Goal: Task Accomplishment & Management: Manage account settings

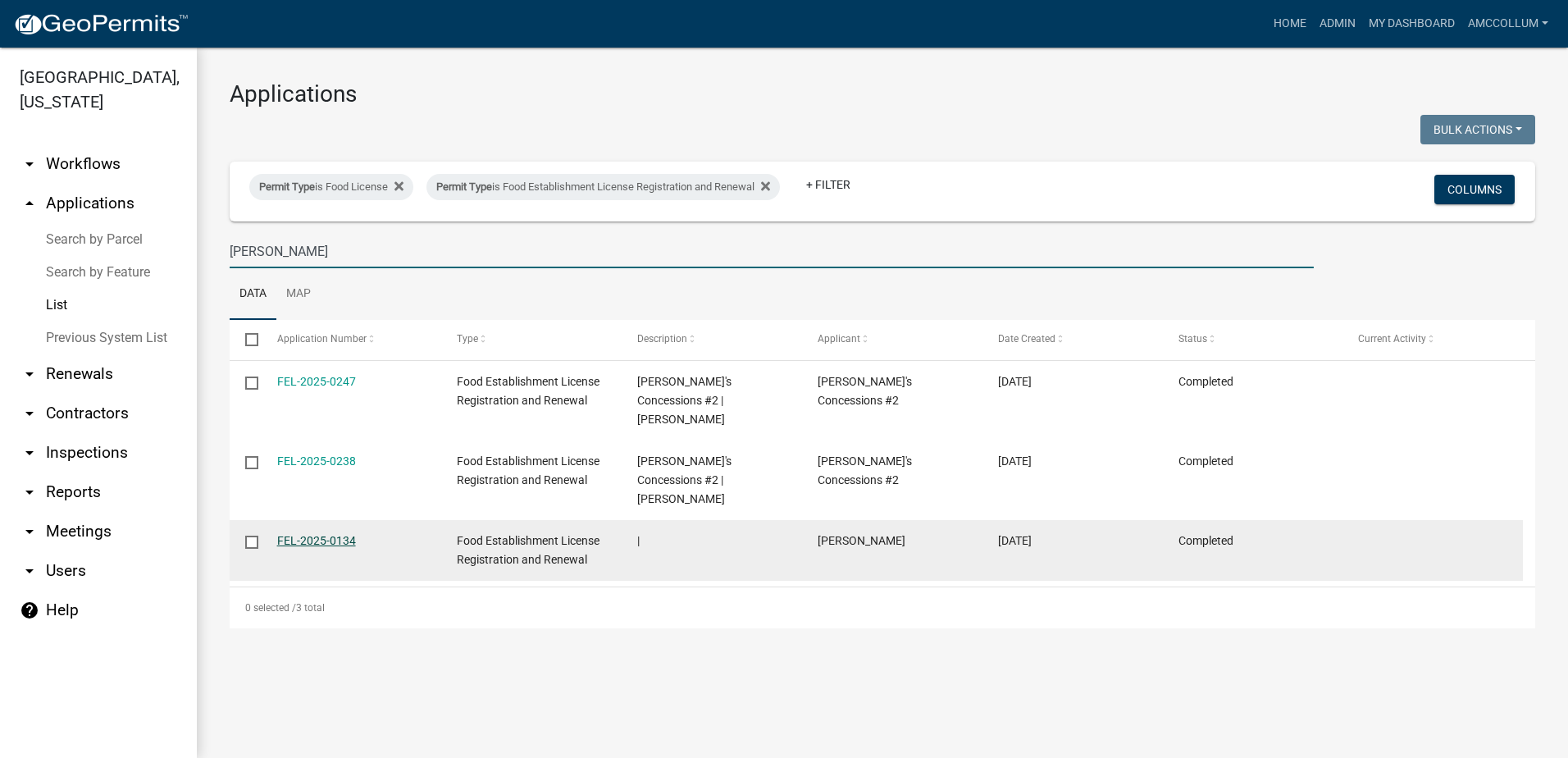
type input "[PERSON_NAME]"
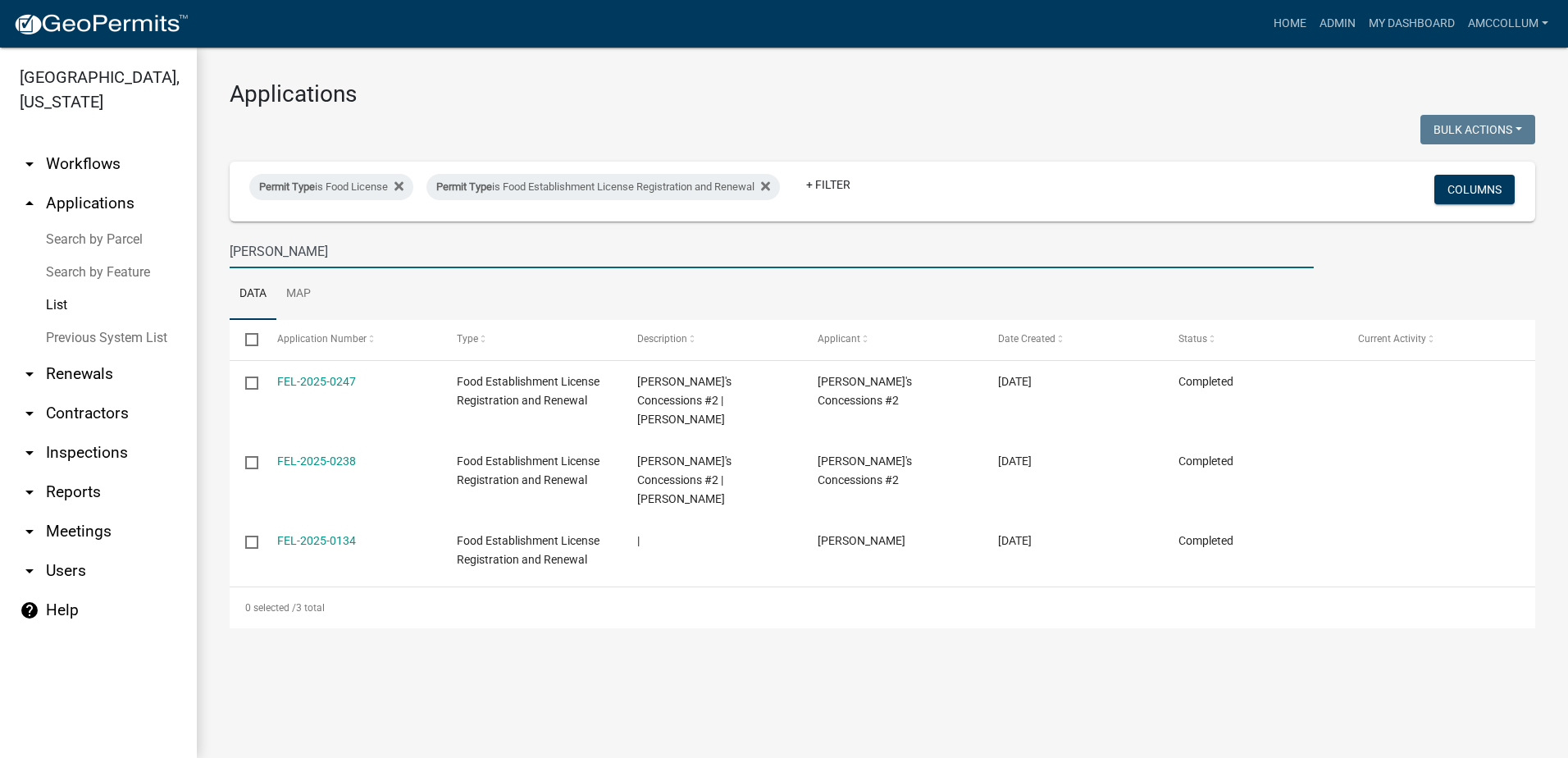
click at [312, 534] on link "FEL-2025-0134" at bounding box center [316, 540] width 79 height 13
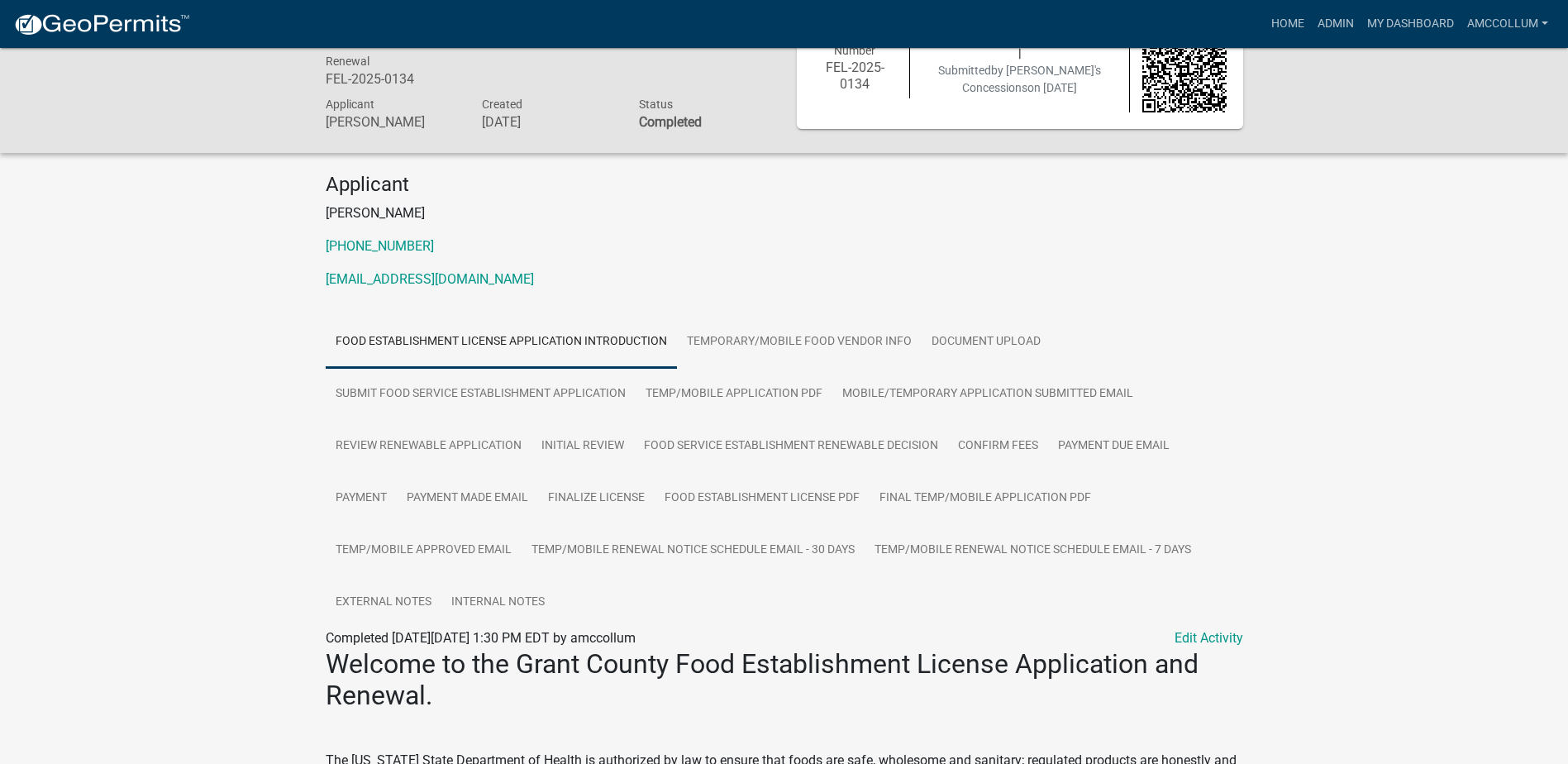
scroll to position [83, 0]
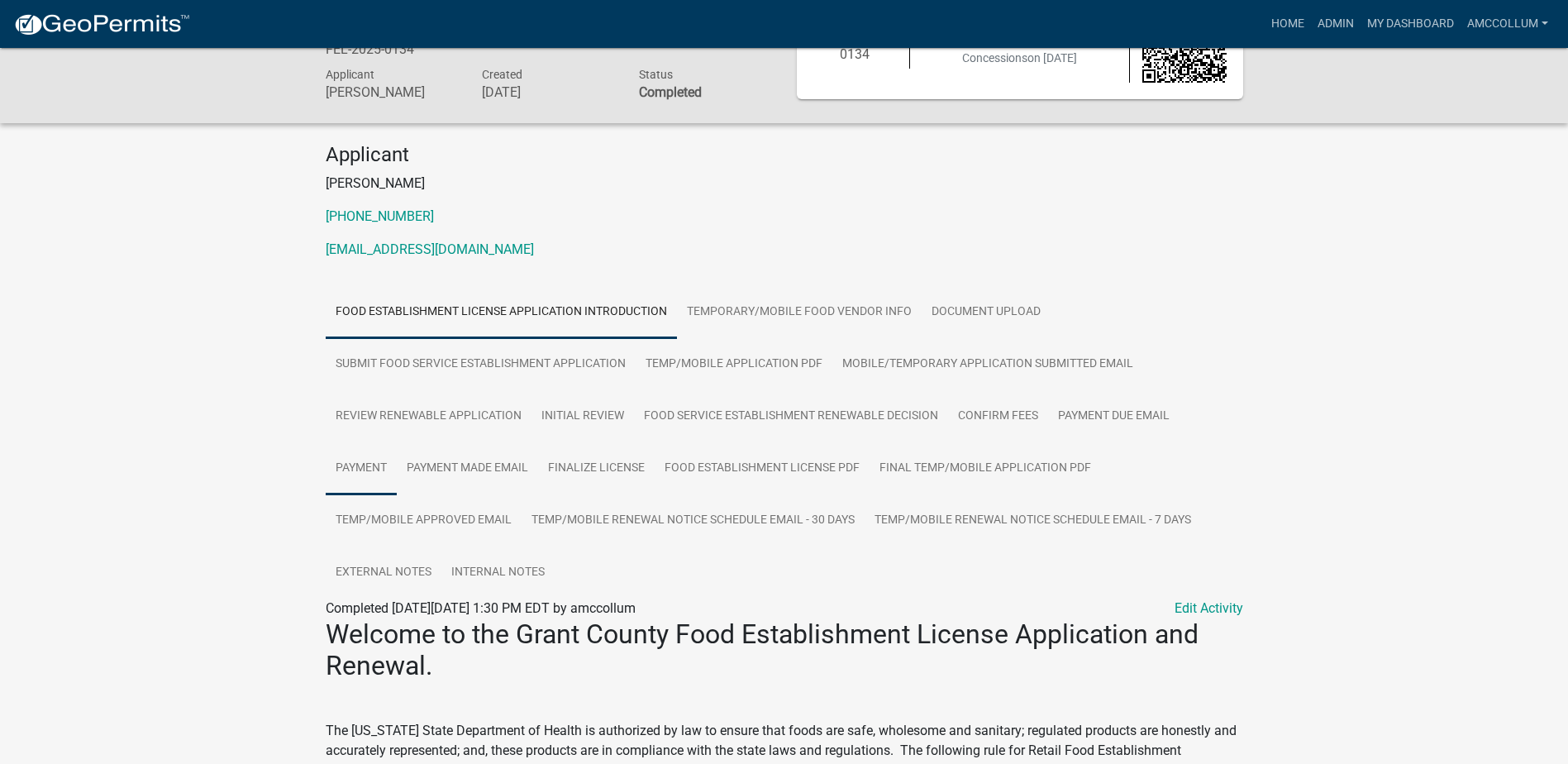
click at [344, 465] on link "Payment" at bounding box center [361, 469] width 72 height 53
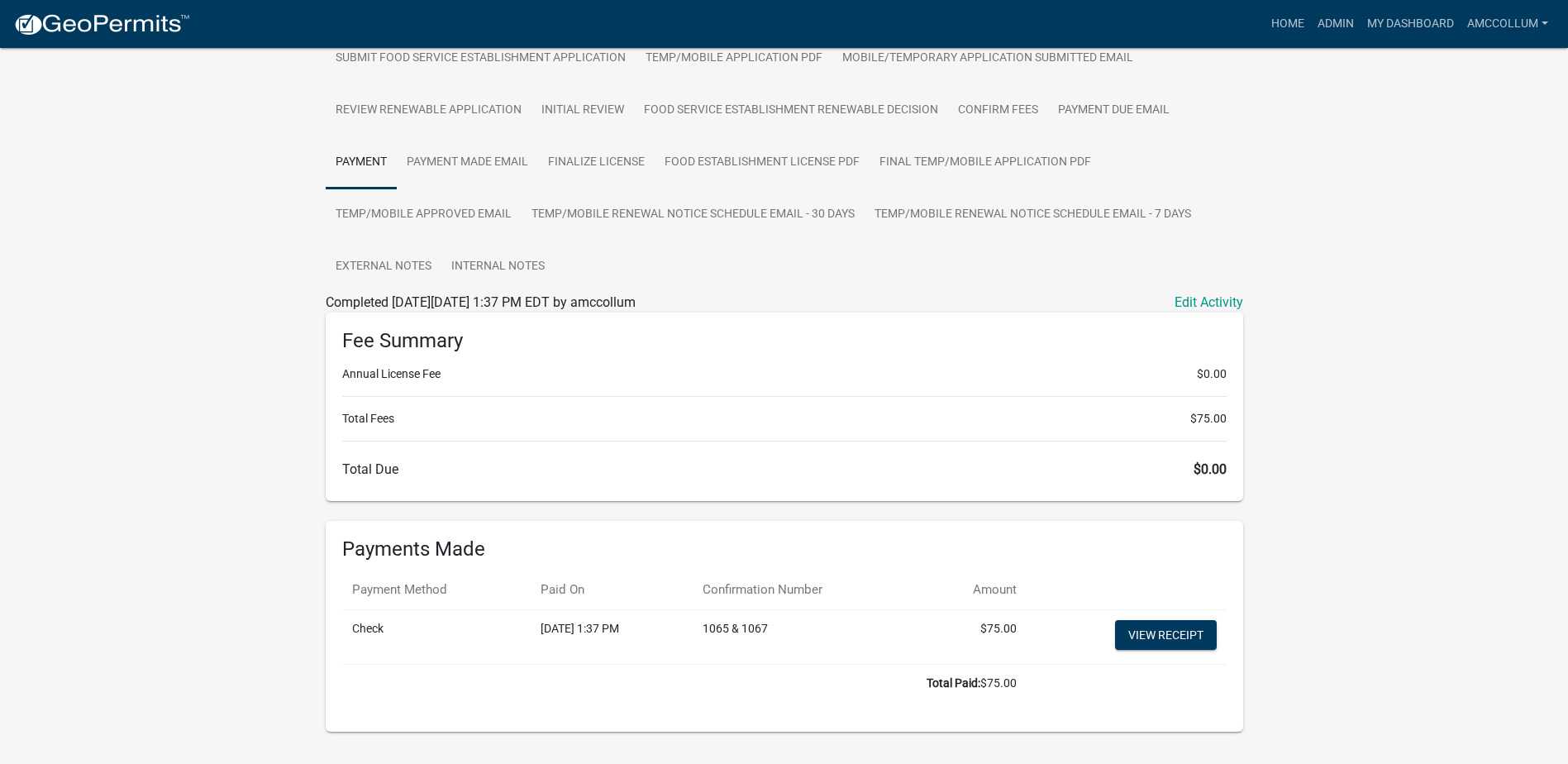
scroll to position [426, 0]
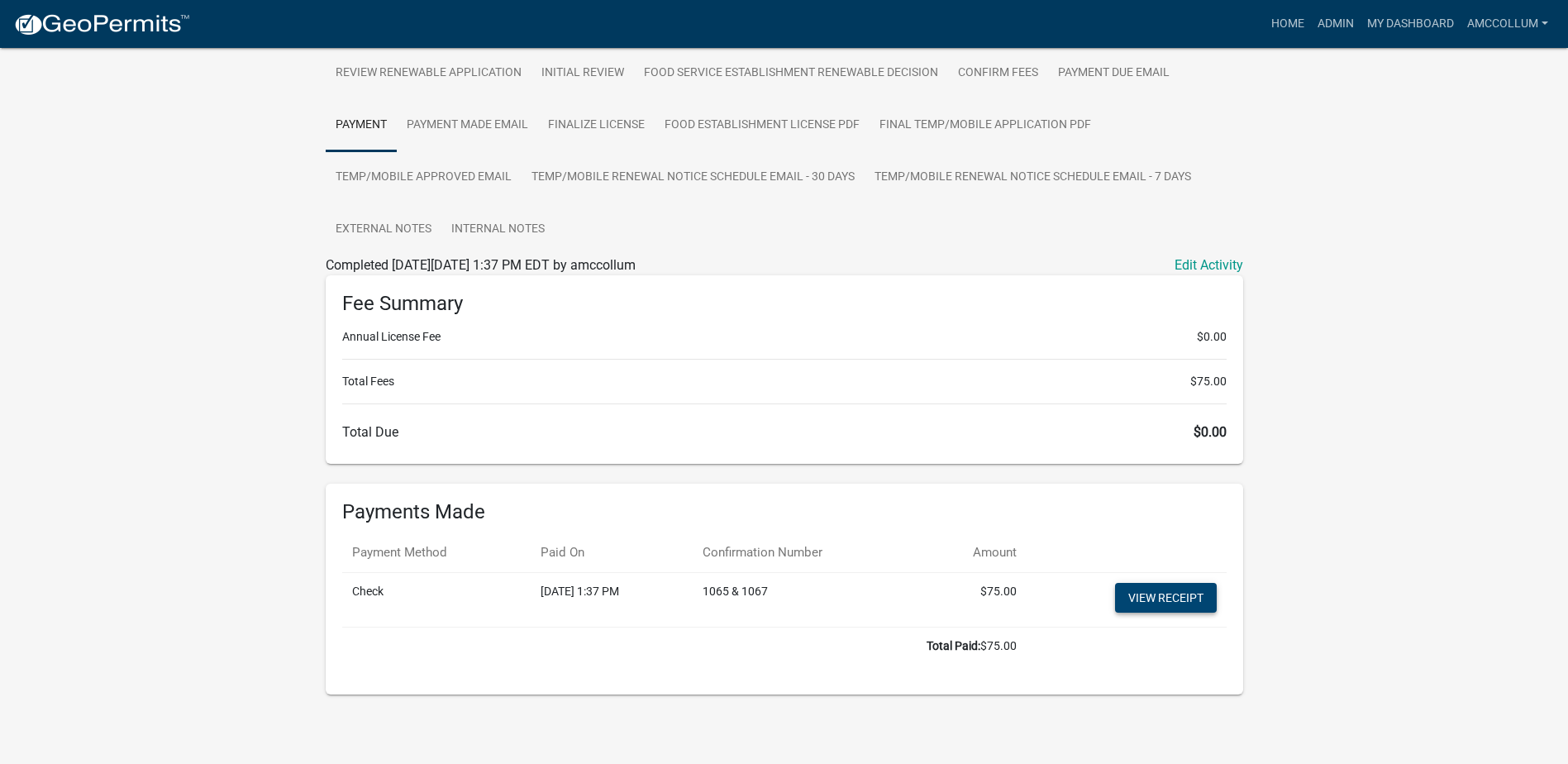
click at [1144, 595] on link "View receipt" at bounding box center [1165, 598] width 102 height 30
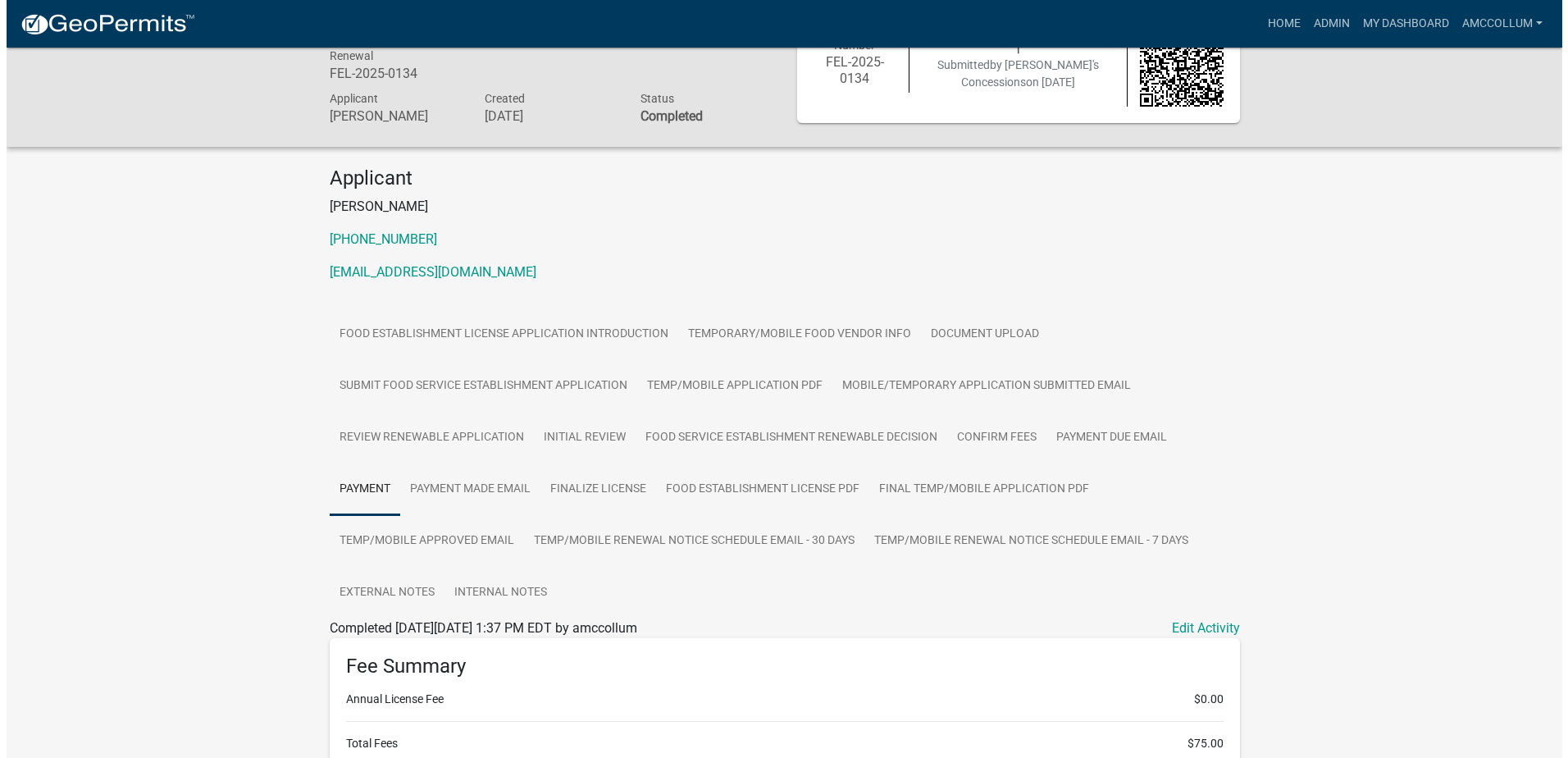
scroll to position [0, 0]
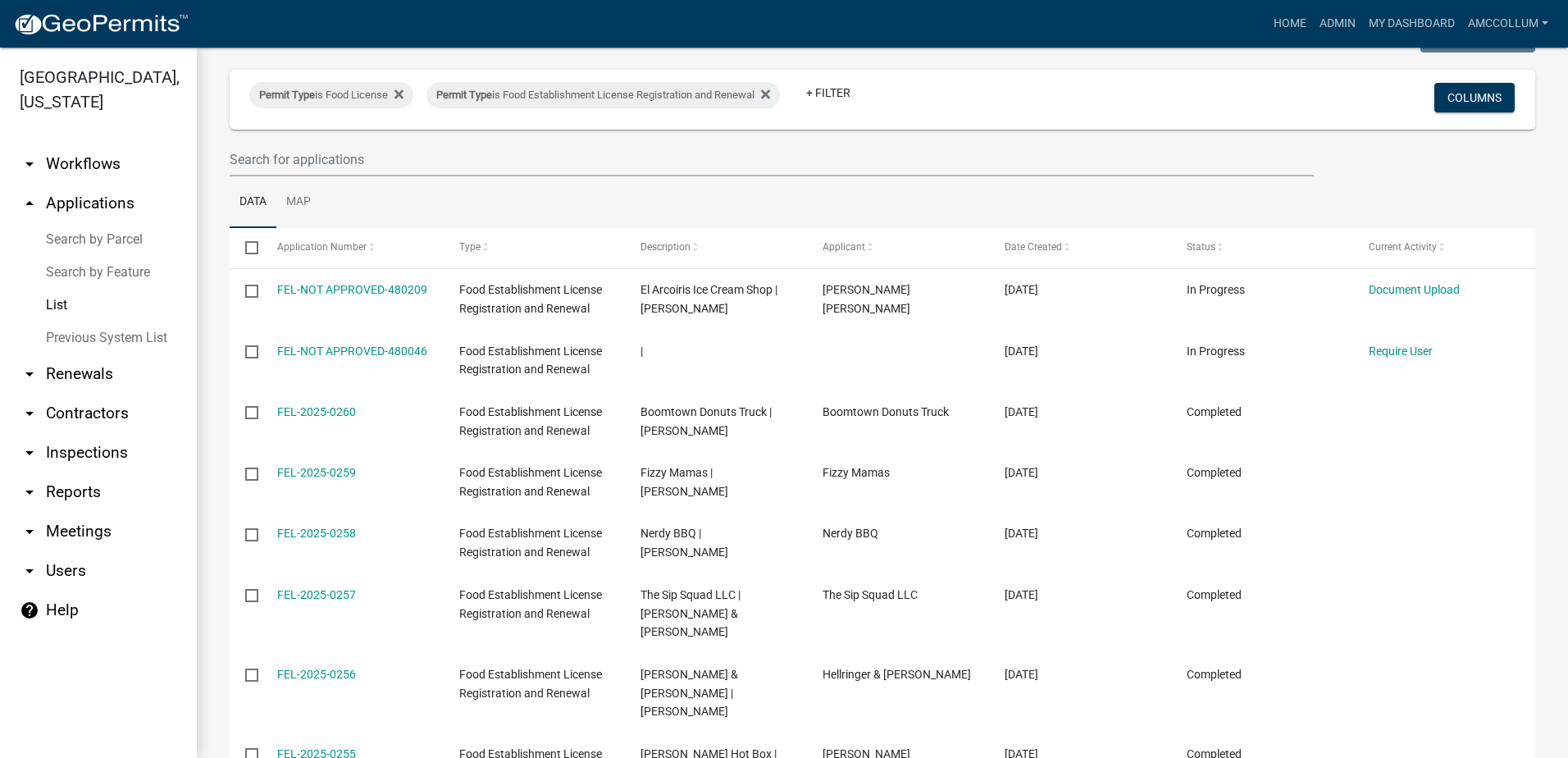
scroll to position [82, 0]
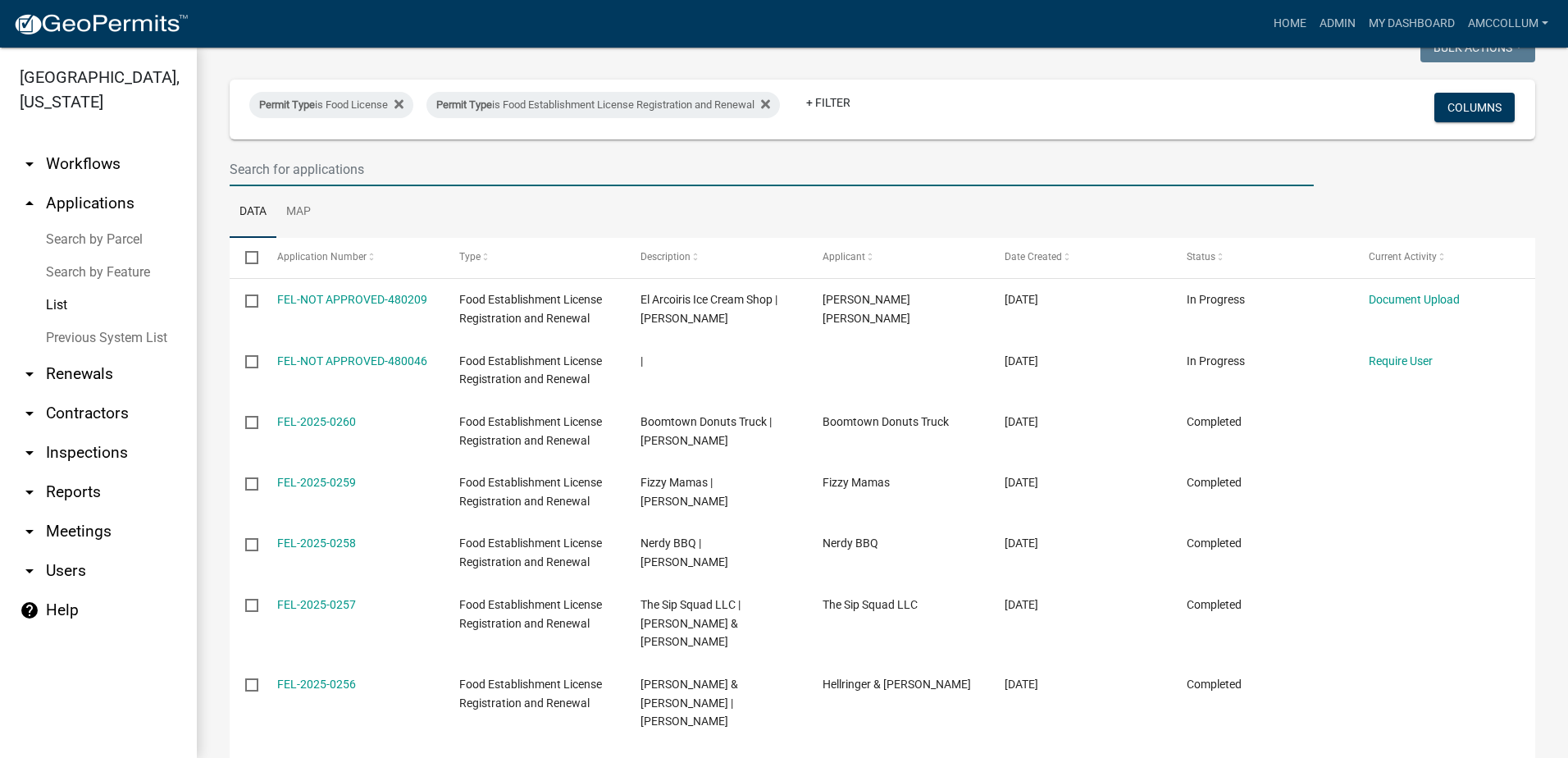
click at [335, 167] on input "text" at bounding box center [771, 169] width 1084 height 33
type input "[PERSON_NAME]"
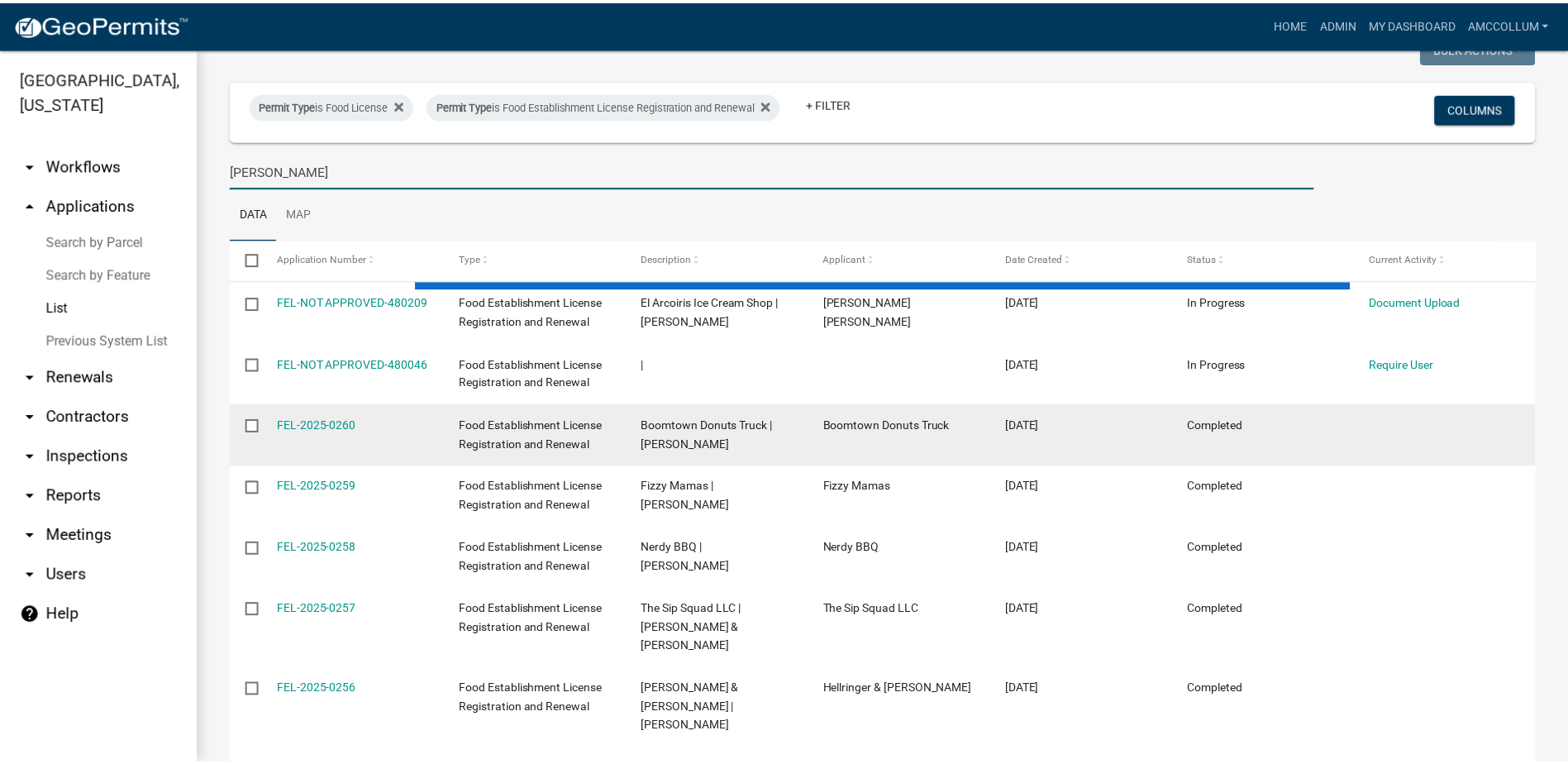
scroll to position [0, 0]
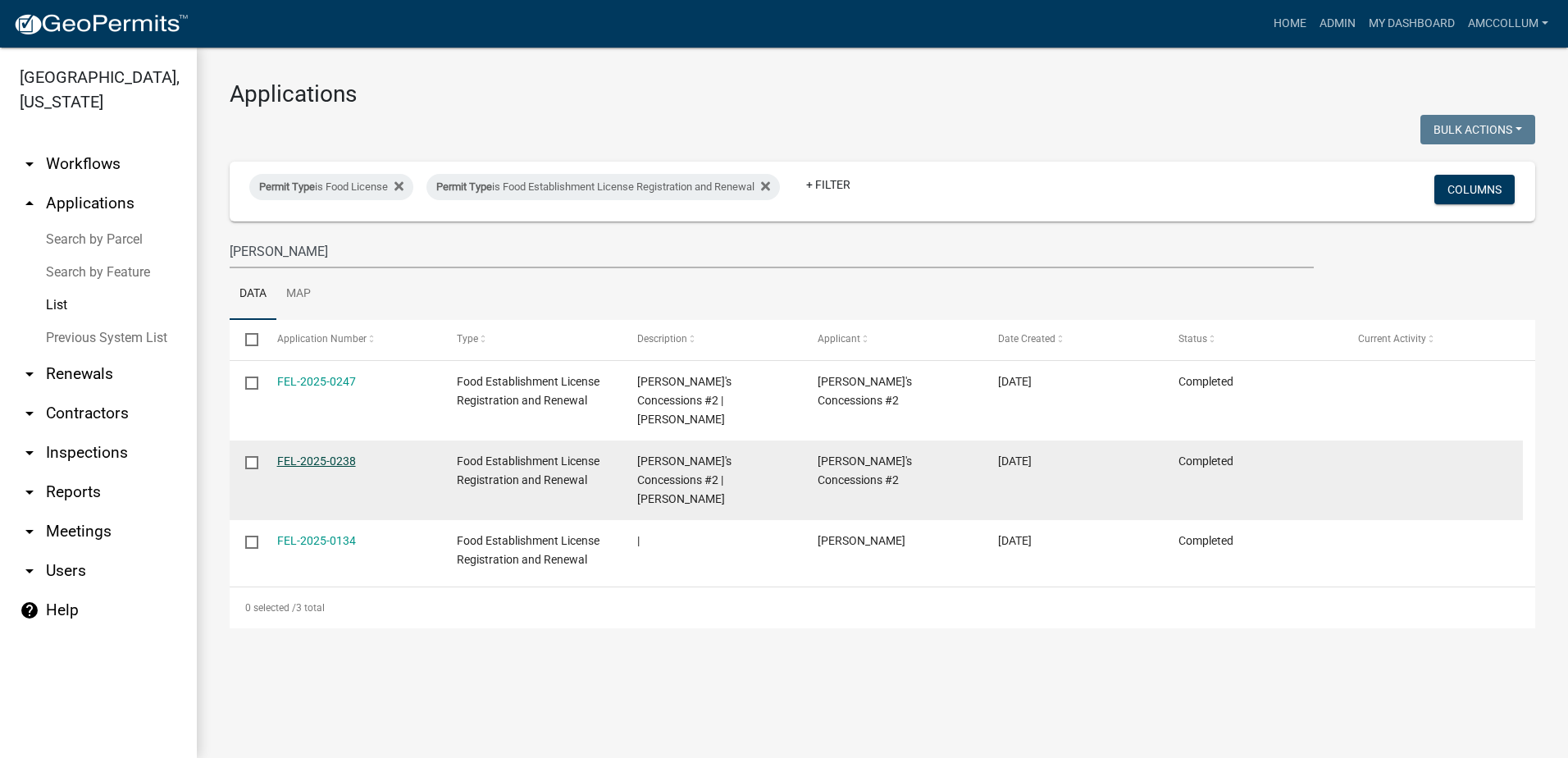
click at [304, 455] on link "FEL-2025-0238" at bounding box center [316, 461] width 79 height 13
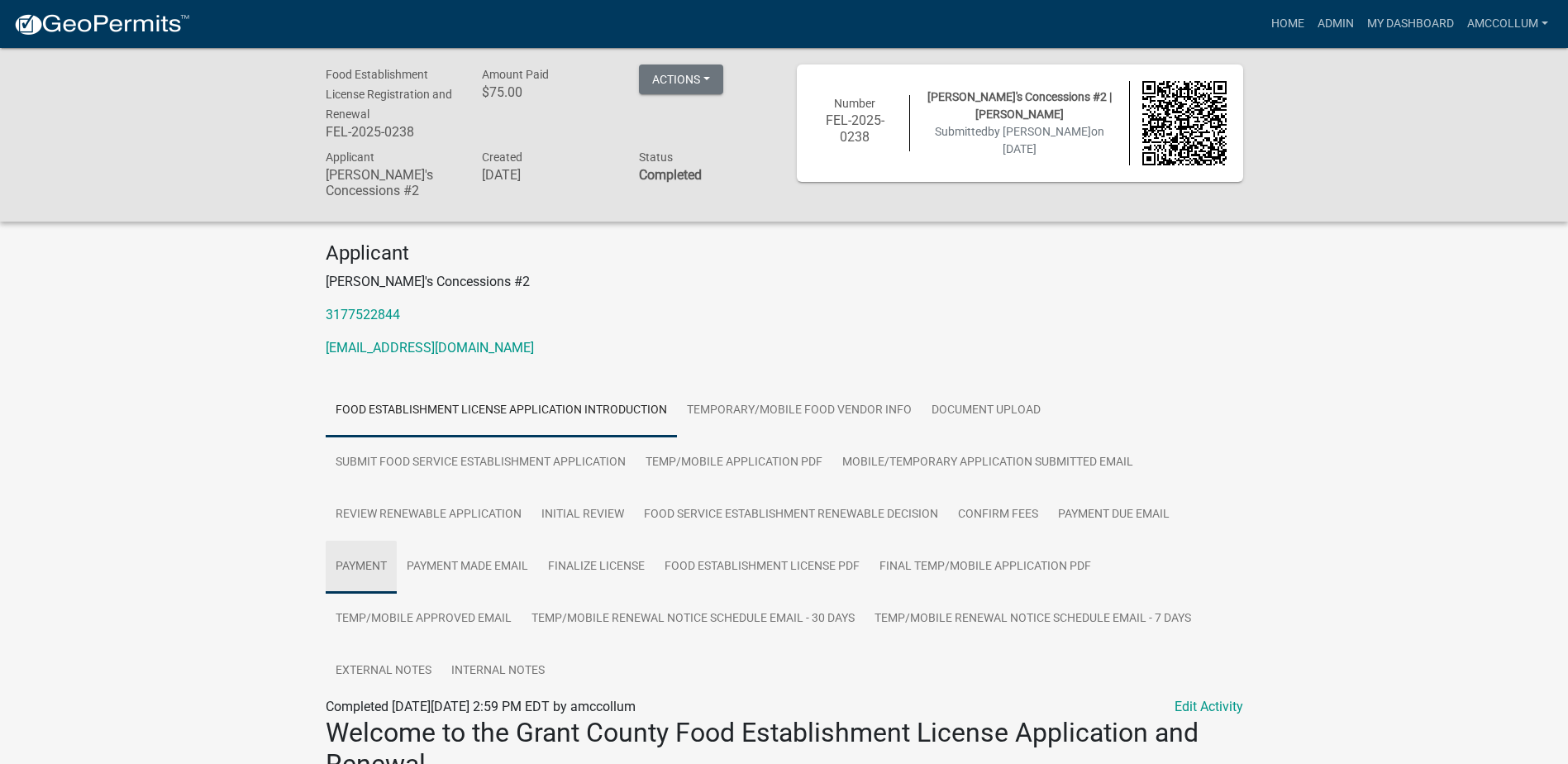
click at [349, 571] on link "Payment" at bounding box center [361, 567] width 72 height 53
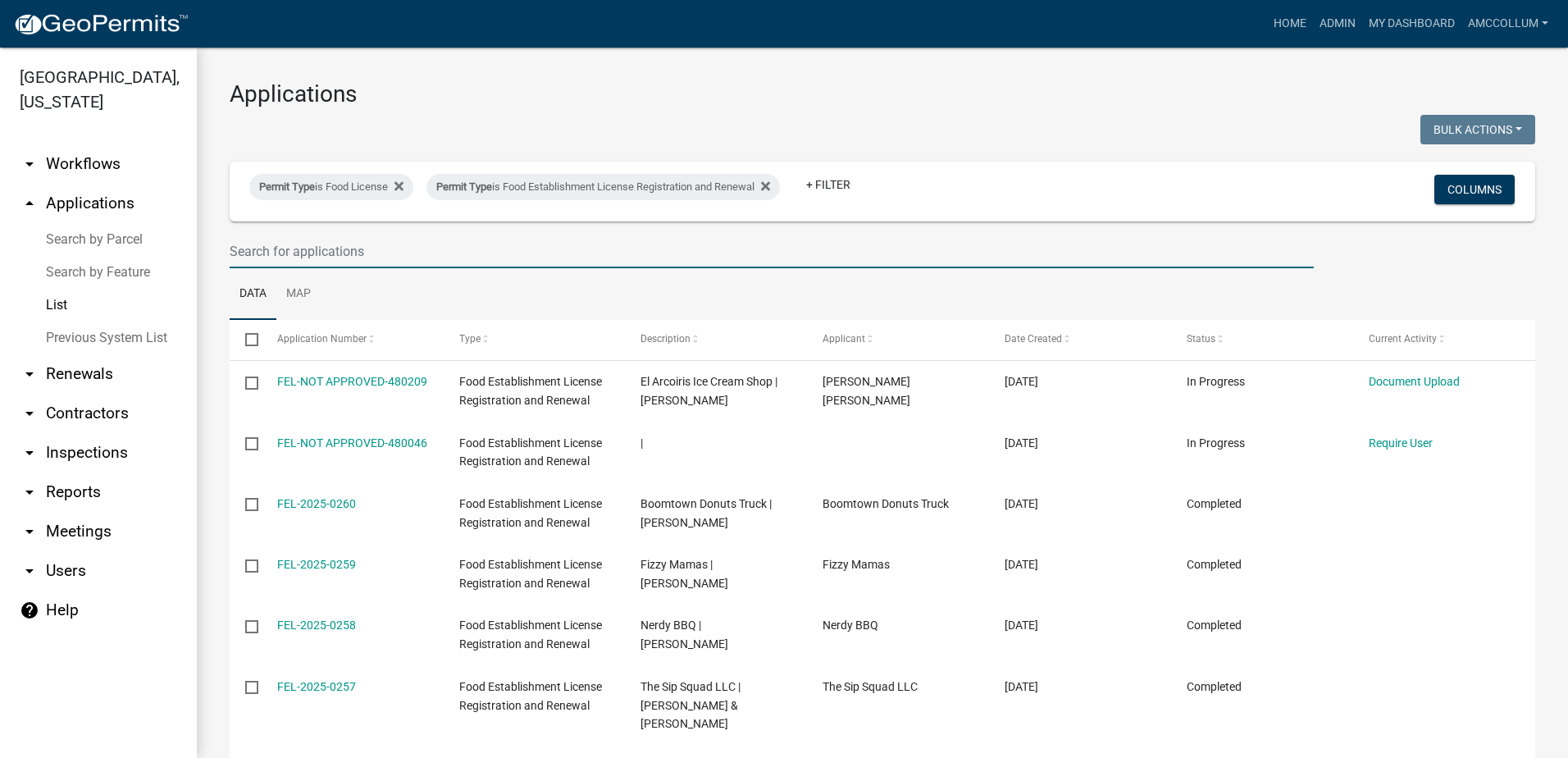
click at [326, 250] on input "text" at bounding box center [771, 251] width 1084 height 33
type input "[PERSON_NAME]"
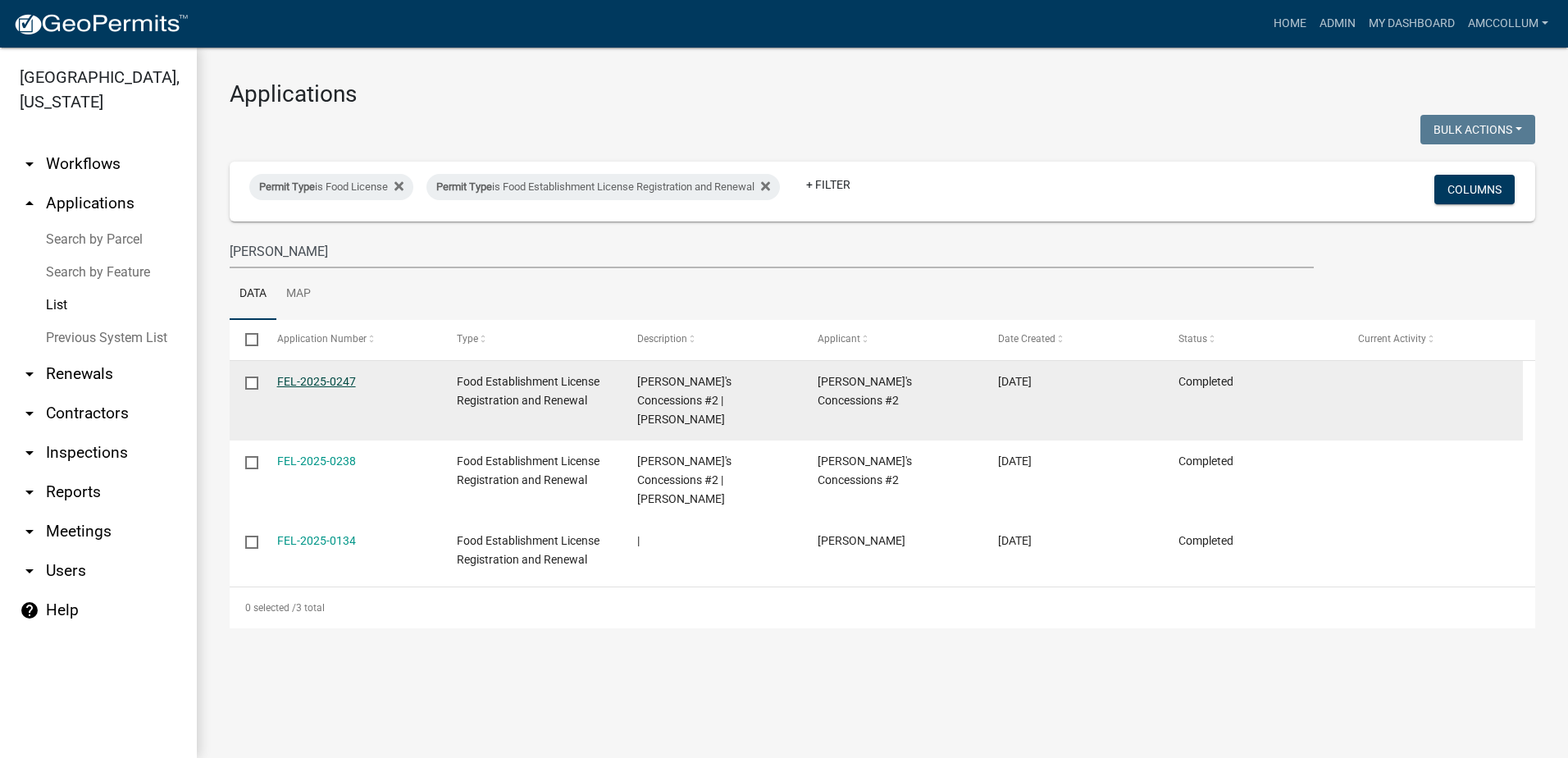
click at [323, 384] on link "FEL-2025-0247" at bounding box center [316, 381] width 79 height 13
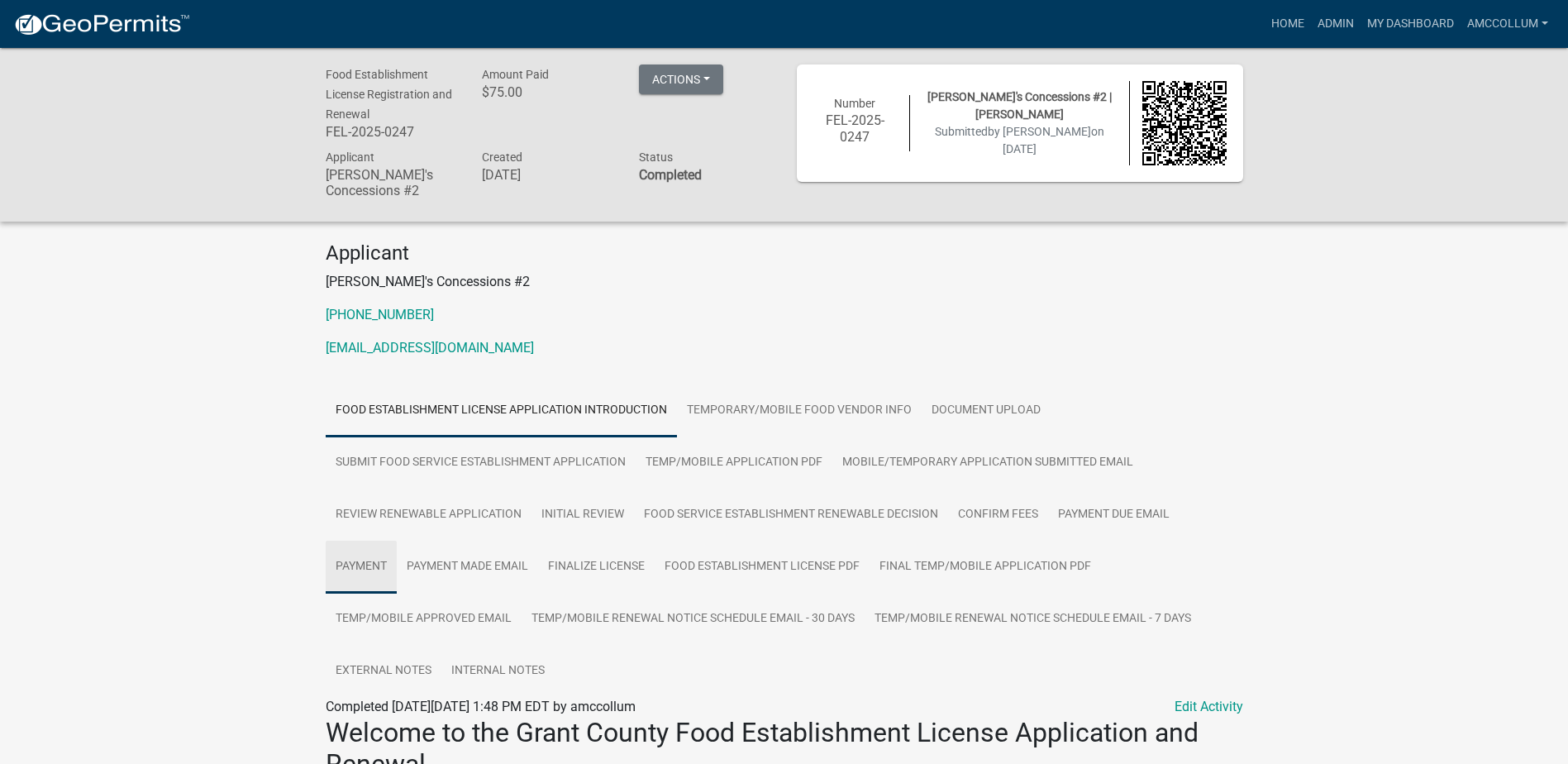
click at [360, 560] on link "Payment" at bounding box center [361, 567] width 72 height 53
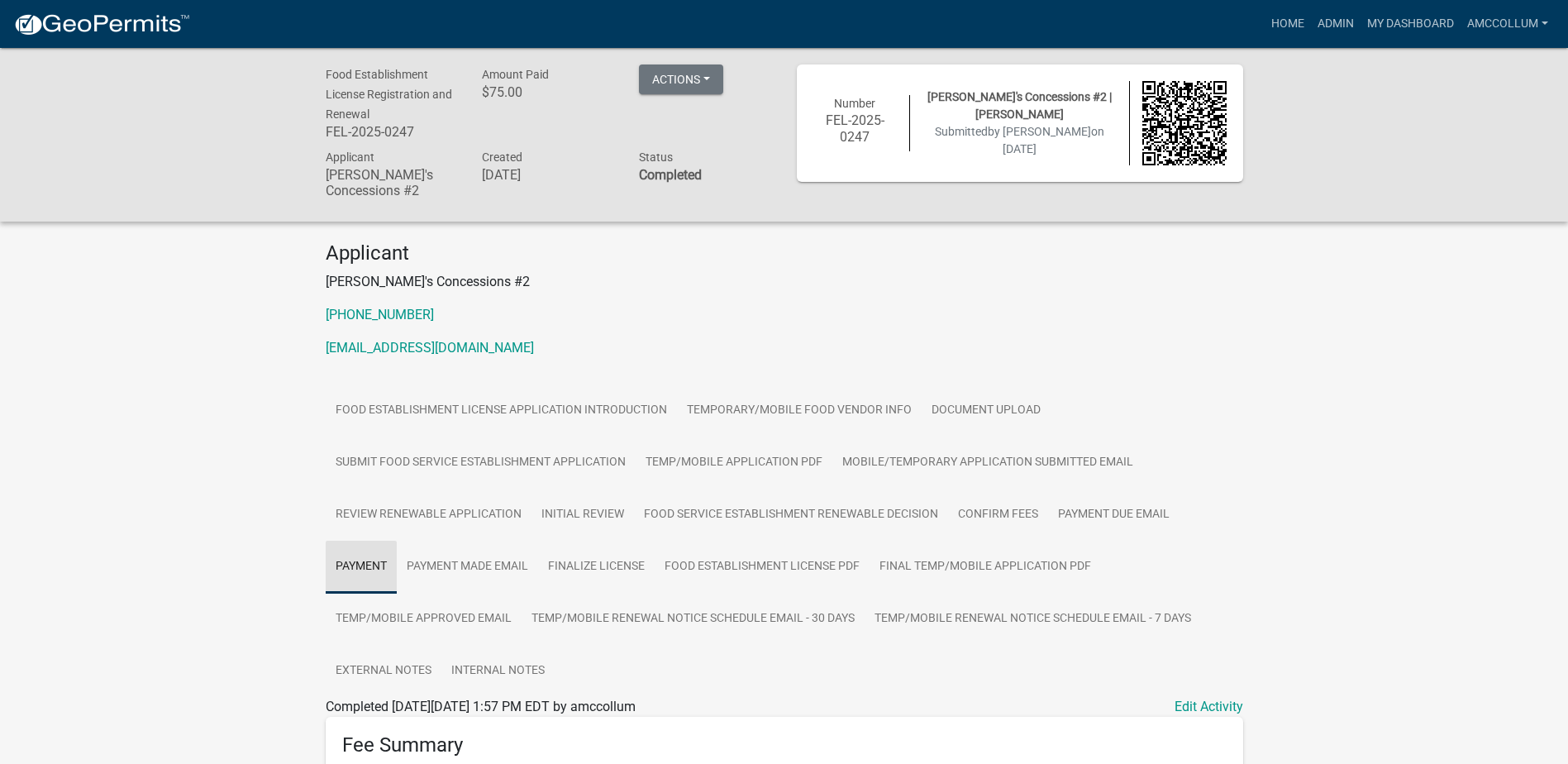
click at [363, 569] on link "Payment" at bounding box center [361, 567] width 72 height 53
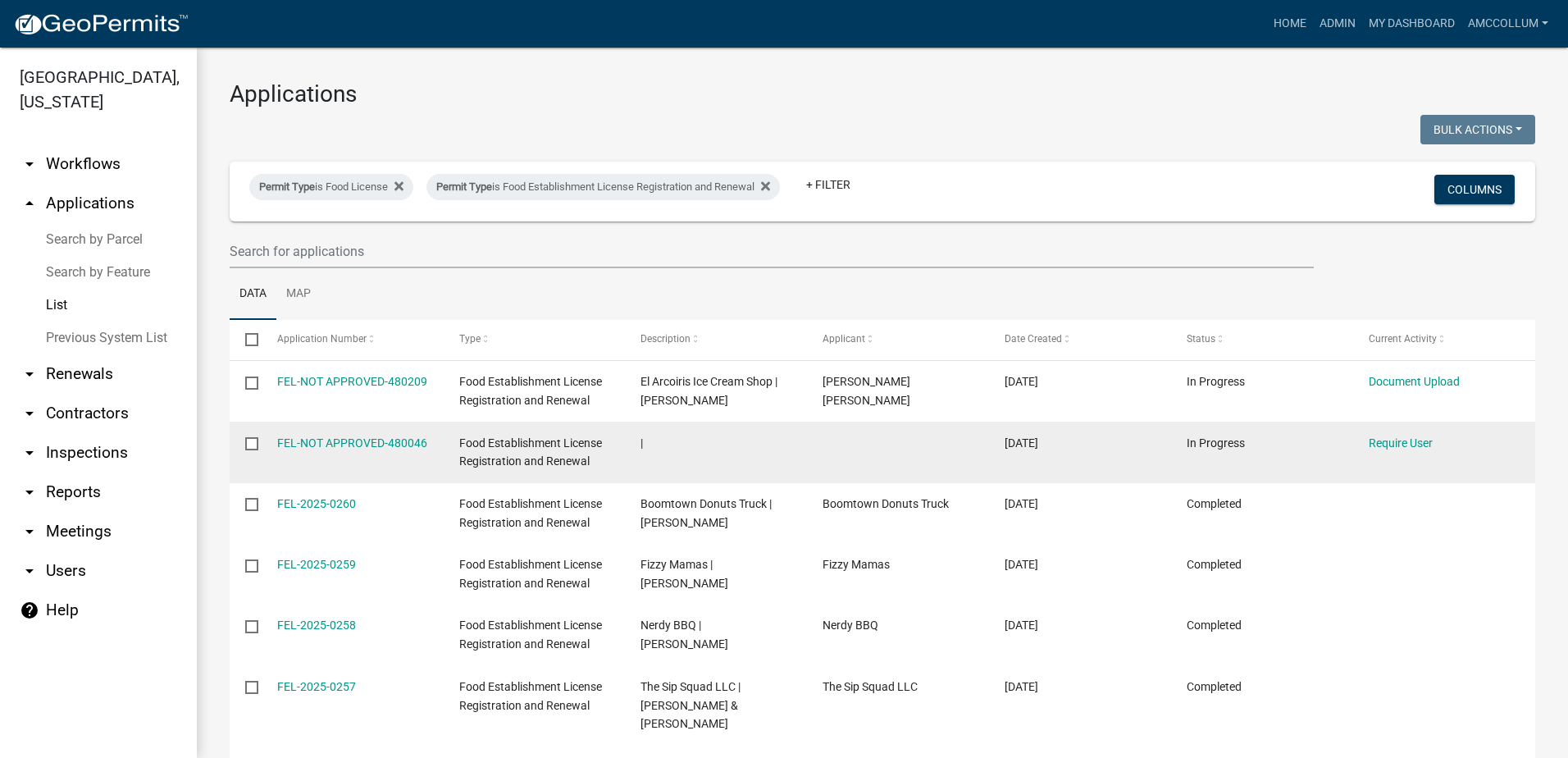
click at [367, 434] on div "FEL-NOT APPROVED-480046" at bounding box center [352, 443] width 151 height 19
click at [369, 441] on link "FEL-NOT APPROVED-480046" at bounding box center [351, 443] width 150 height 13
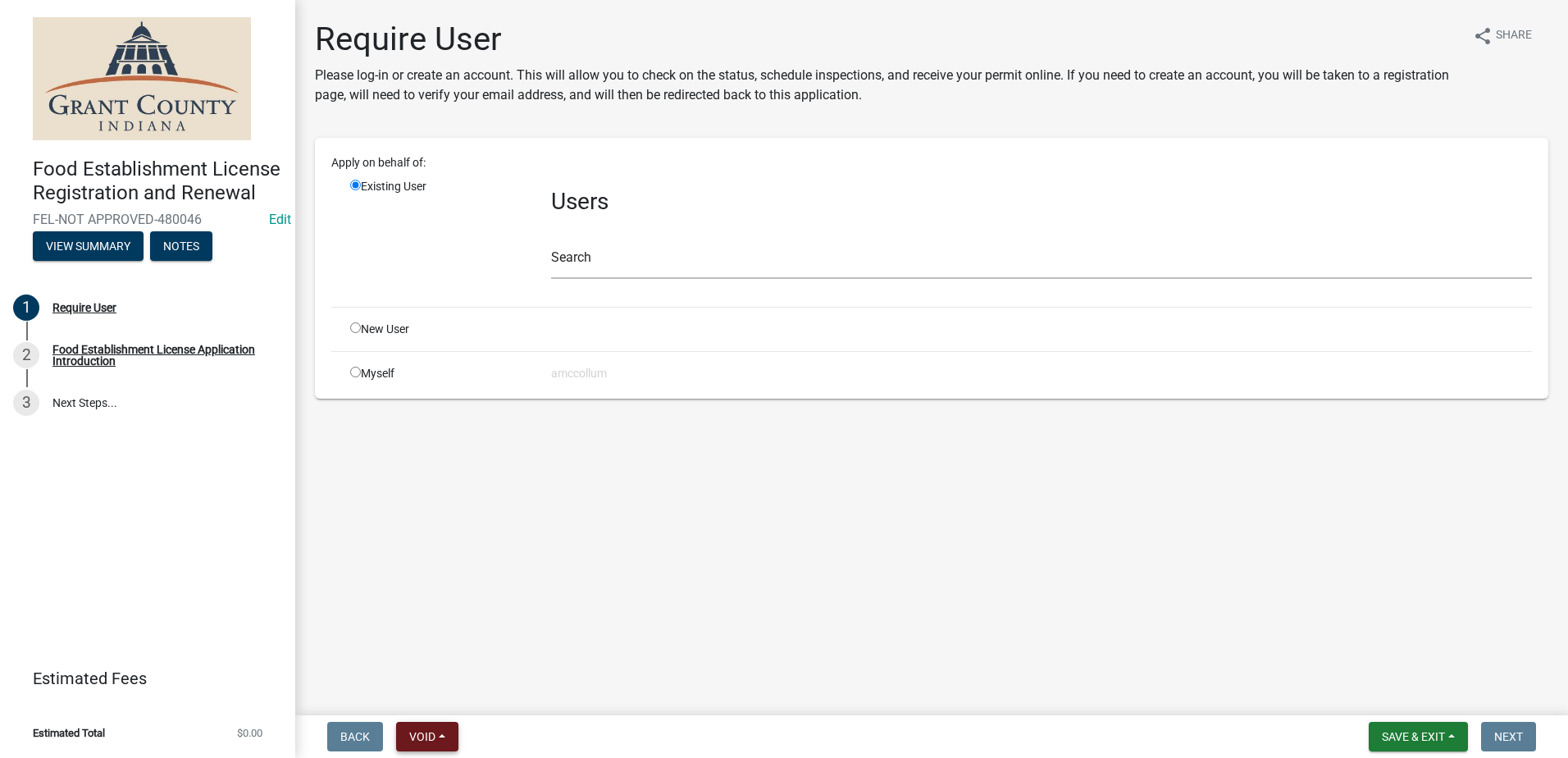
click at [430, 726] on button "Void" at bounding box center [427, 737] width 62 height 30
click at [430, 696] on button "Void" at bounding box center [462, 693] width 131 height 39
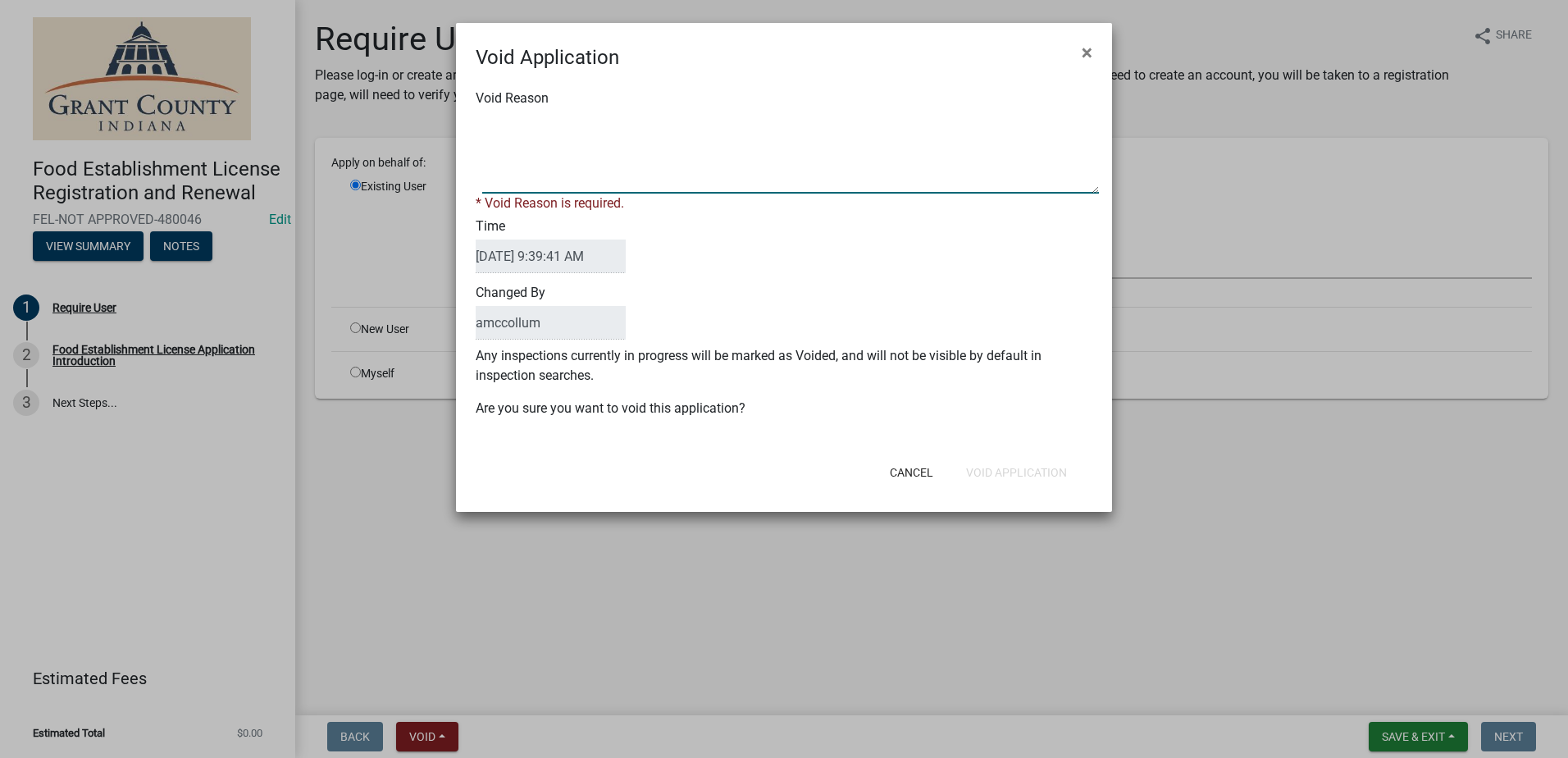
click at [527, 136] on textarea "Void Reason" at bounding box center [790, 152] width 617 height 82
type textarea "Unknown"
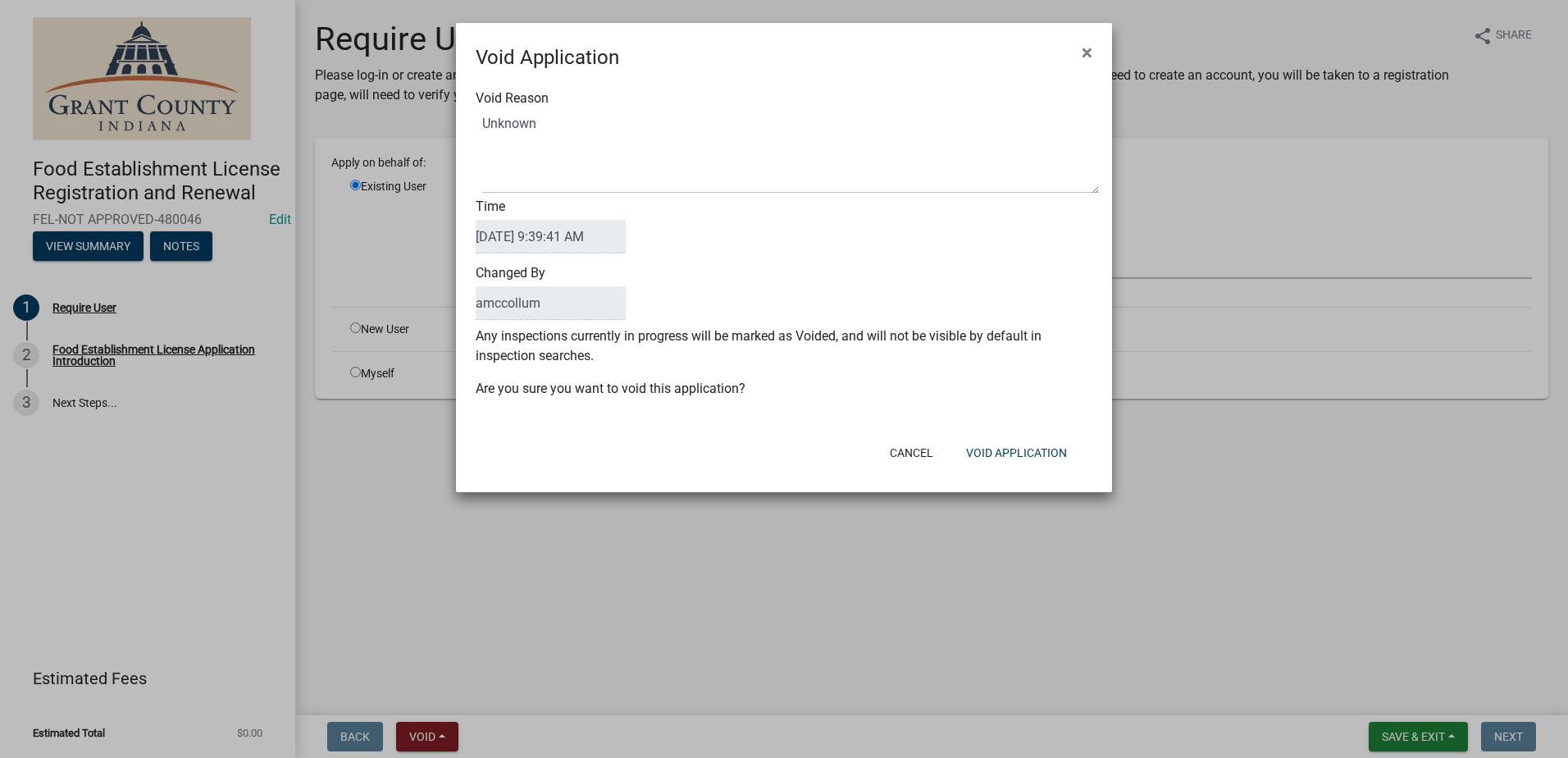
click at [1004, 433] on form "Void Application × Void Reason Time [DATE] 9:39:41 AM Changed By amccollum Any …" at bounding box center [783, 250] width 656 height 455
click at [1013, 452] on button "Void Application" at bounding box center [1016, 453] width 127 height 30
